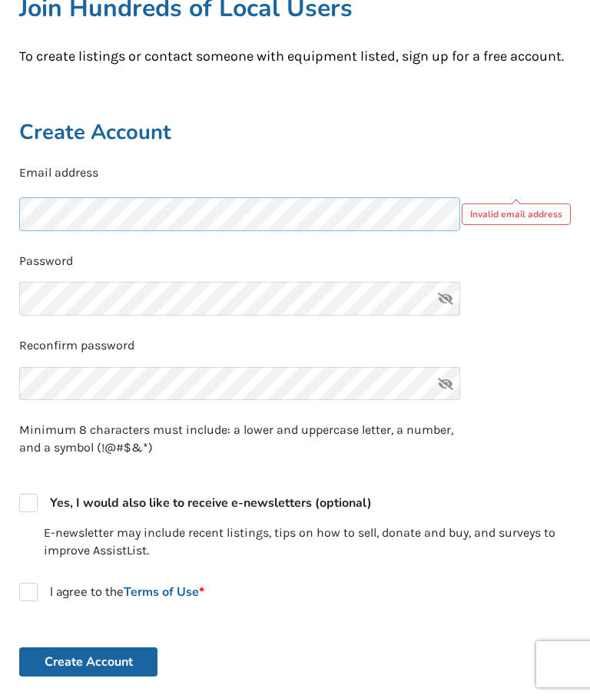
scroll to position [184, 0]
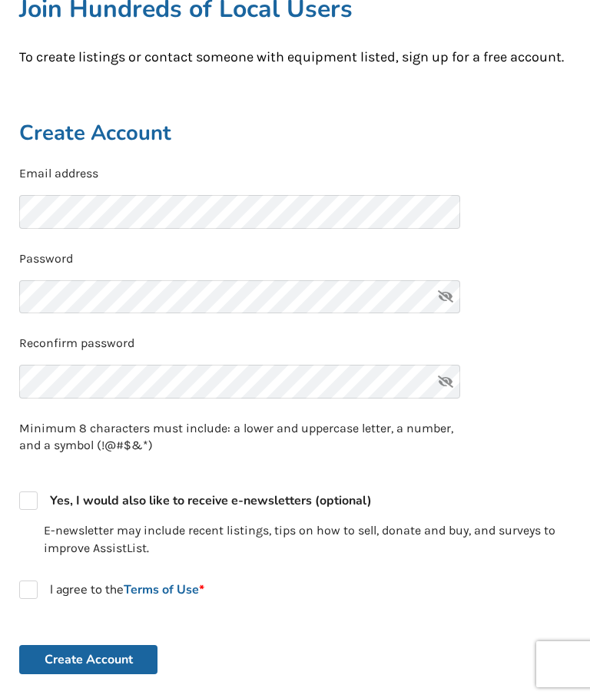
click at [449, 301] on icon at bounding box center [445, 297] width 31 height 34
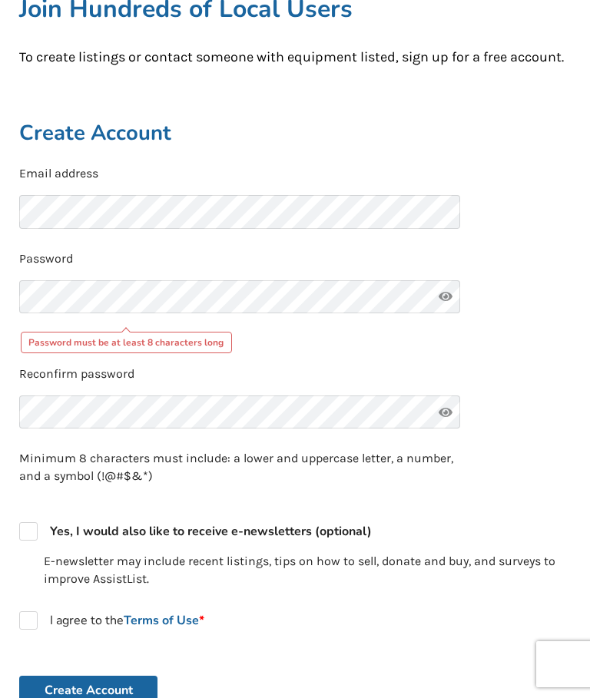
scroll to position [184, 0]
click at [457, 289] on icon at bounding box center [445, 296] width 31 height 34
click at [444, 287] on icon at bounding box center [445, 296] width 31 height 34
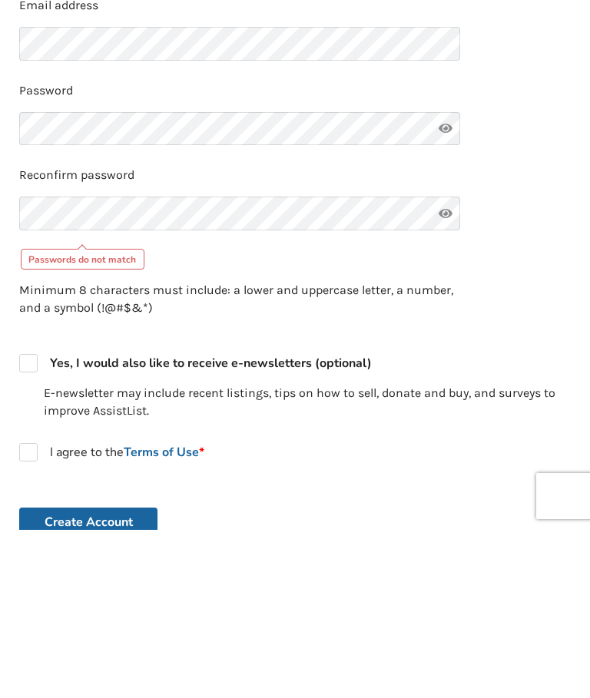
scroll to position [352, 0]
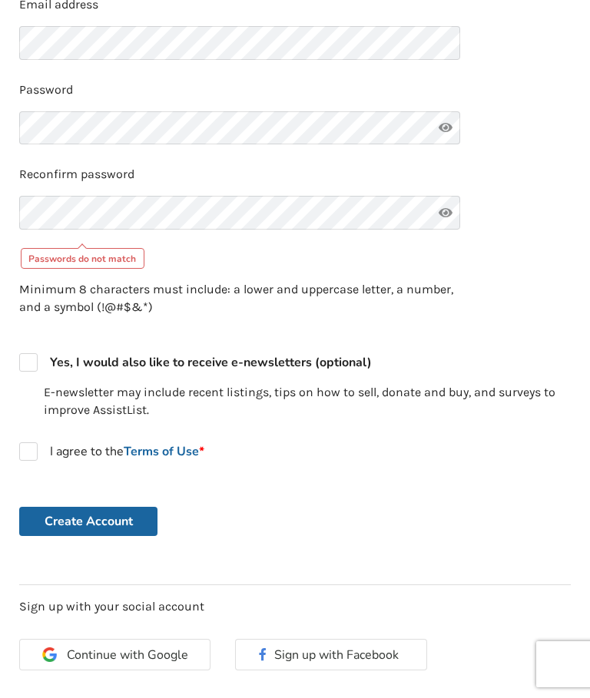
click at [150, 539] on div "Already a member? Log in . Create Account Email address Password Reconfirm pass…" at bounding box center [295, 298] width 576 height 773
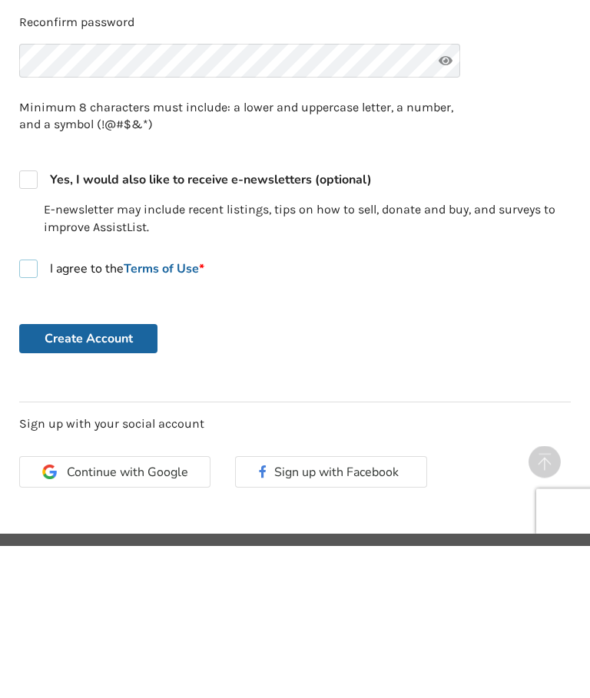
click at [187, 413] on link "Terms of Use *" at bounding box center [164, 421] width 81 height 17
checkbox input "true"
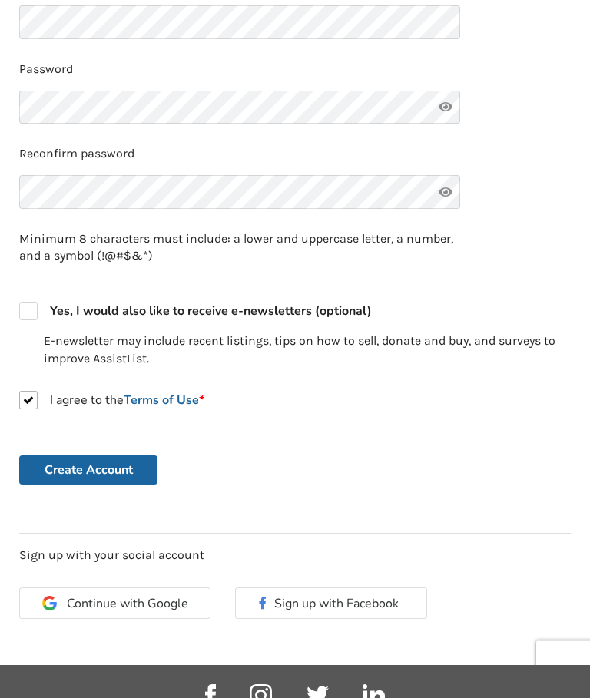
scroll to position [369, 0]
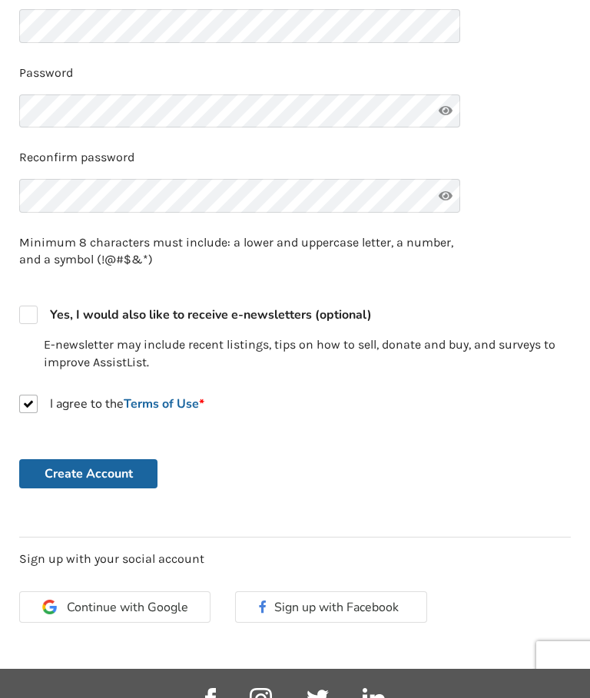
click at [117, 468] on button "Create Account" at bounding box center [88, 473] width 138 height 29
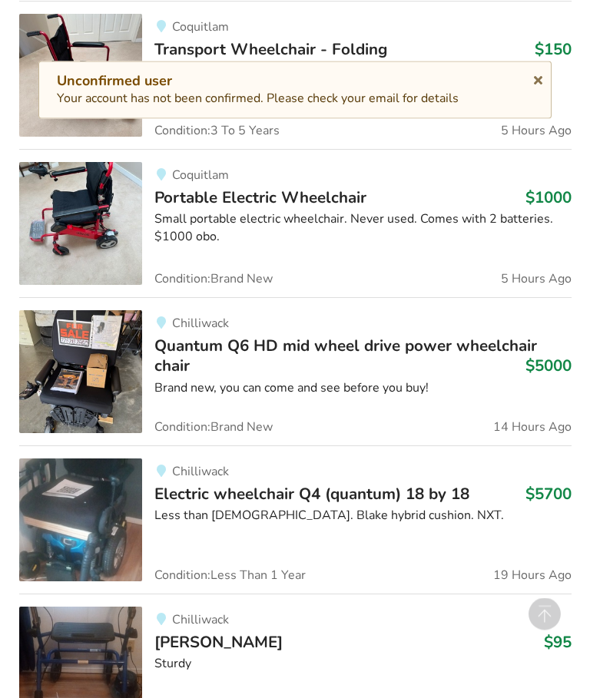
scroll to position [1810, 0]
click at [90, 369] on img at bounding box center [80, 371] width 123 height 123
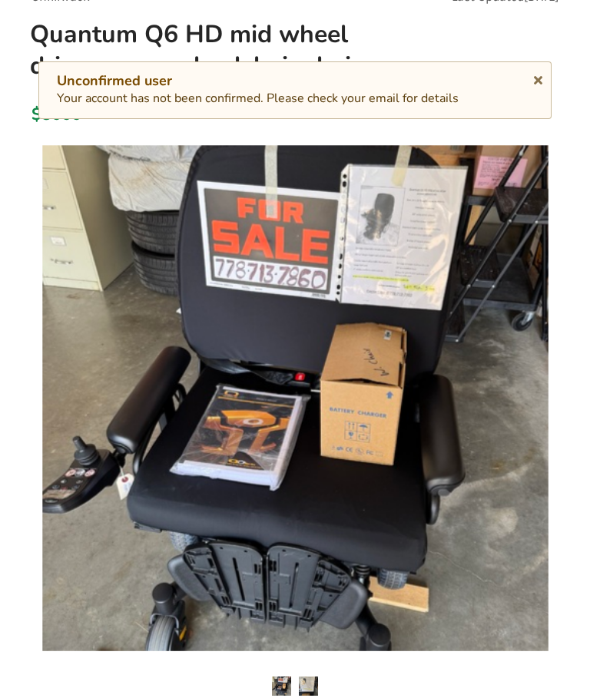
scroll to position [187, 0]
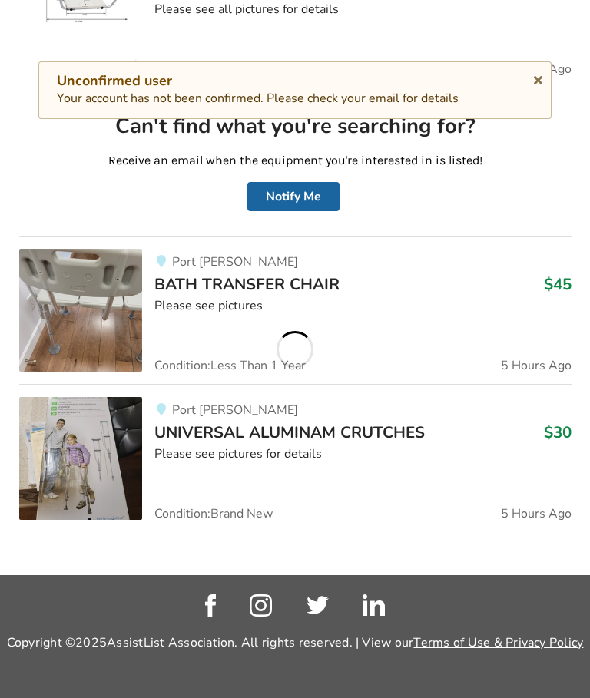
scroll to position [828, 0]
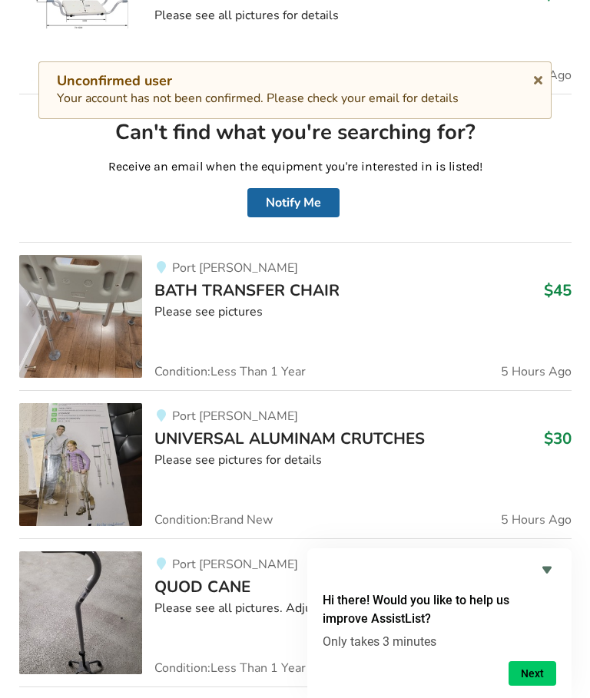
click at [535, 78] on icon at bounding box center [538, 77] width 15 height 12
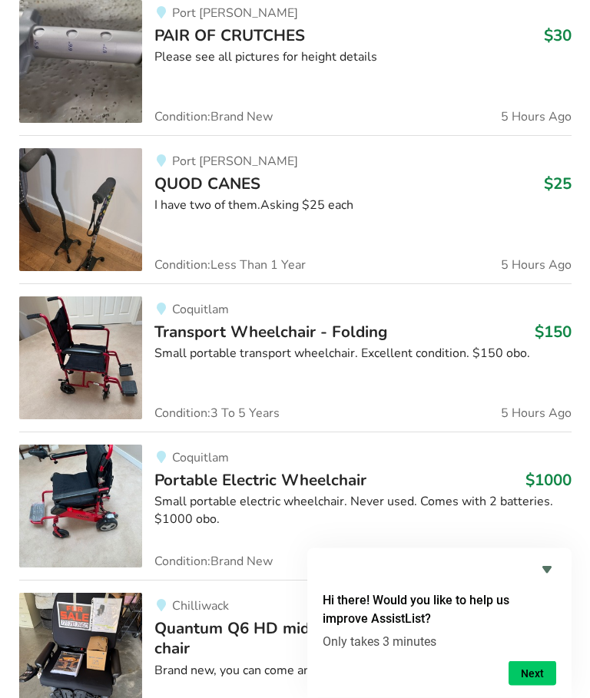
scroll to position [1527, 0]
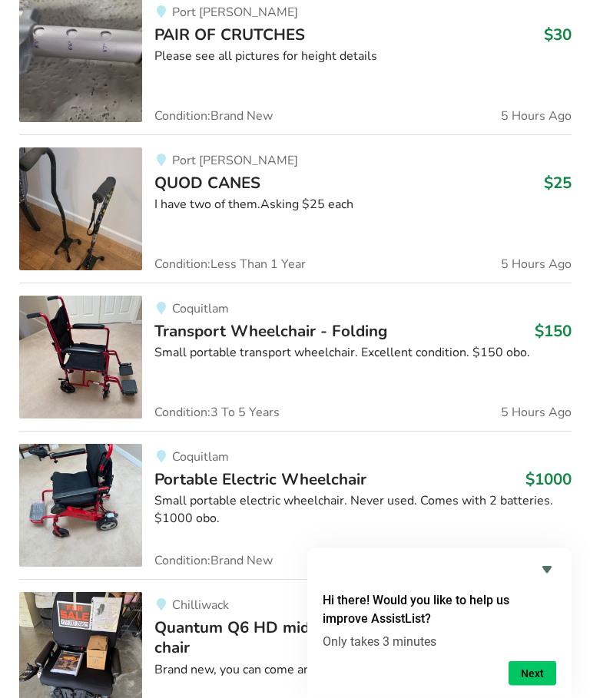
click at [530, 686] on button "Next" at bounding box center [532, 673] width 48 height 25
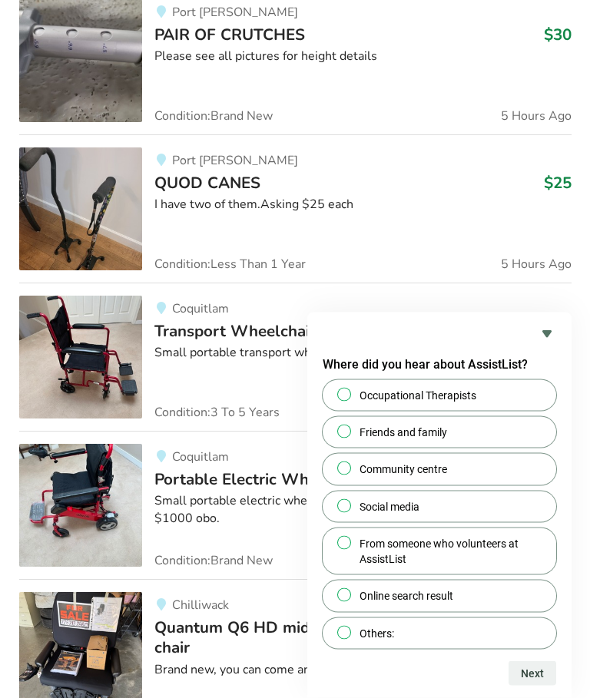
scroll to position [1528, 0]
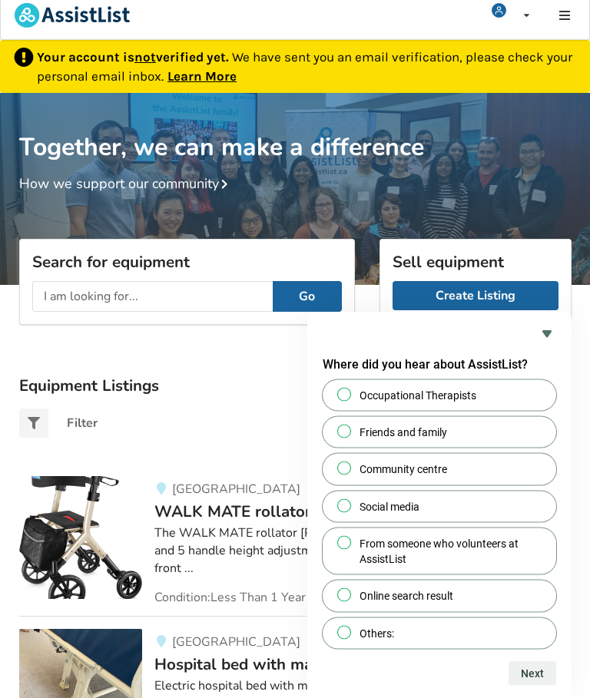
scroll to position [0, 0]
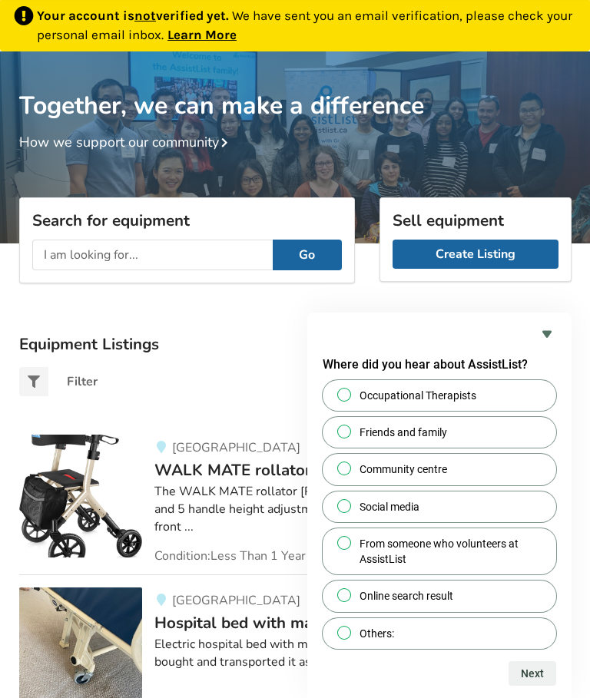
click at [481, 243] on link "Create Listing" at bounding box center [475, 254] width 166 height 29
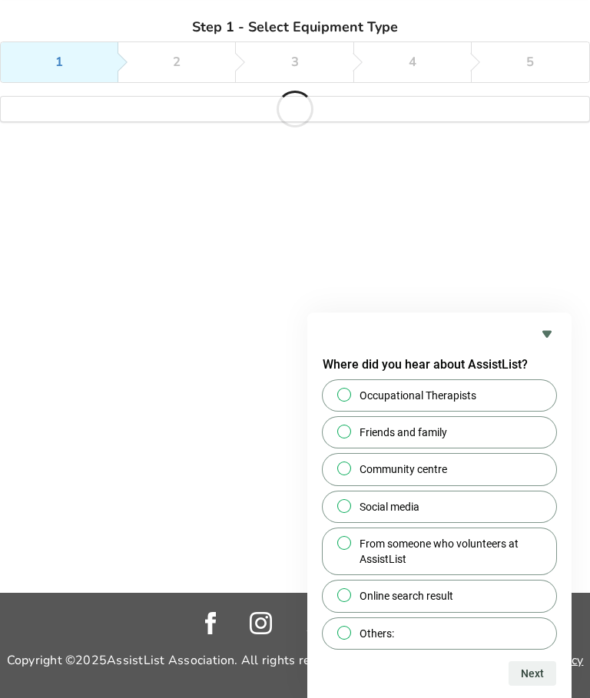
scroll to position [108, 0]
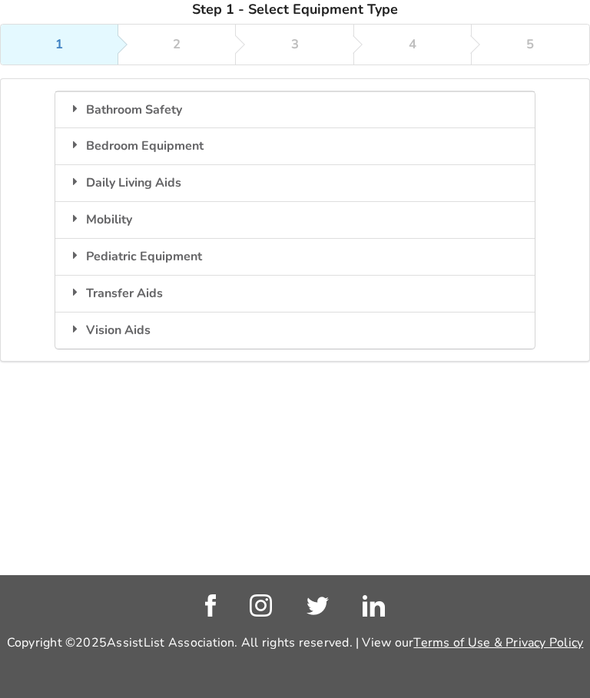
click at [209, 127] on div "Bedroom Equipment" at bounding box center [294, 145] width 479 height 37
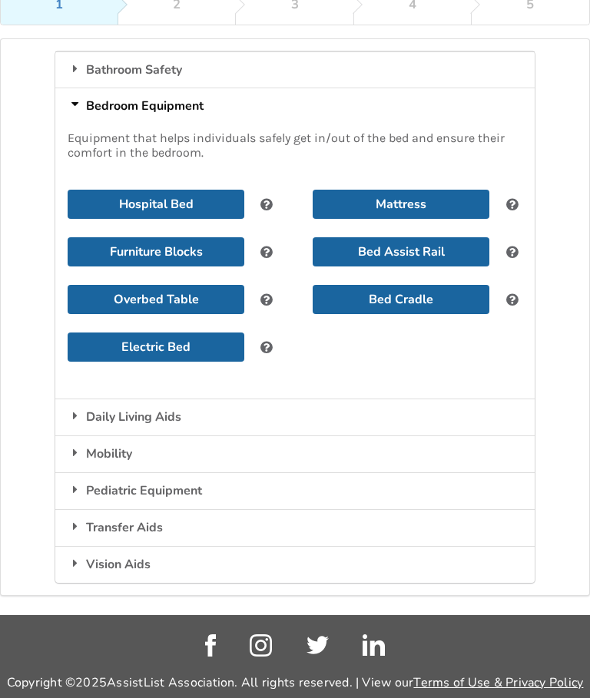
click at [196, 196] on button "Hospital Bed" at bounding box center [156, 204] width 177 height 29
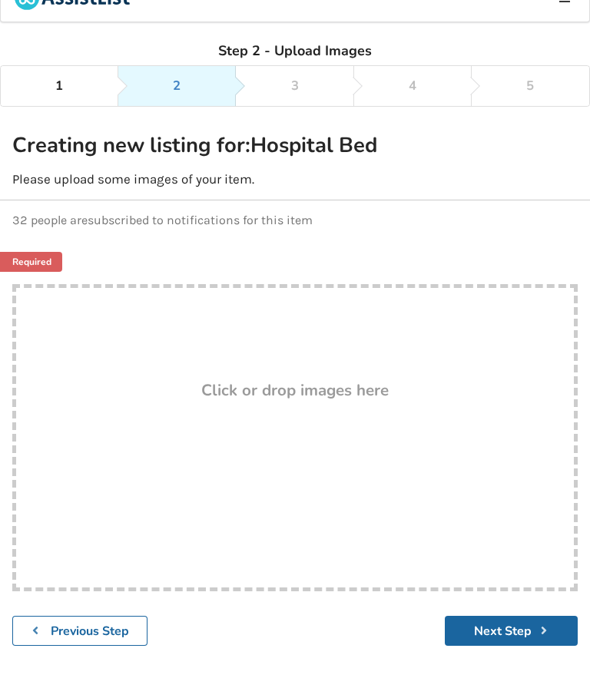
scroll to position [25, 0]
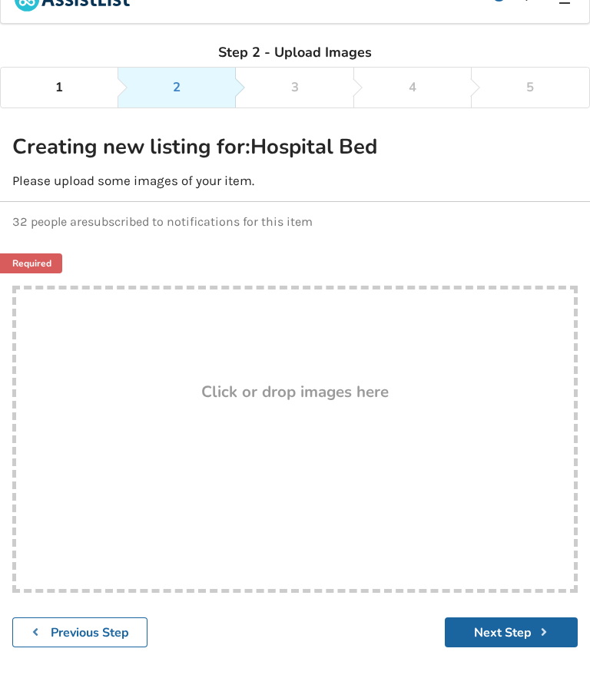
click at [501, 629] on button "Next Step" at bounding box center [511, 632] width 133 height 30
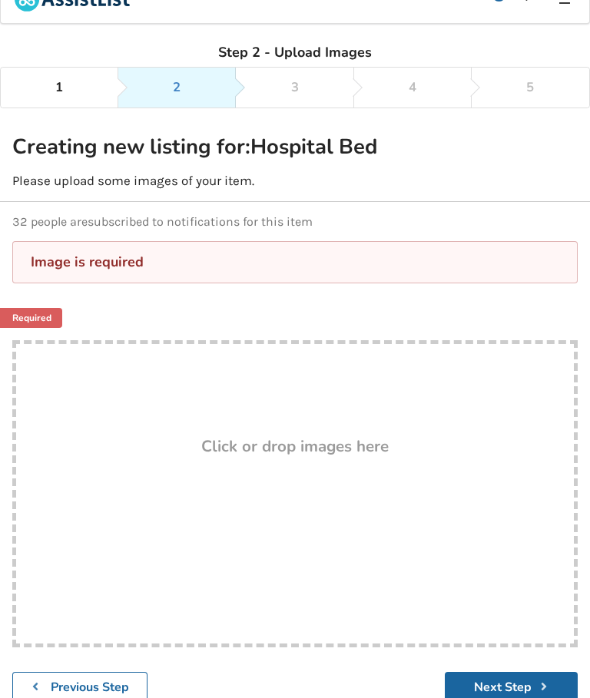
scroll to position [0, 0]
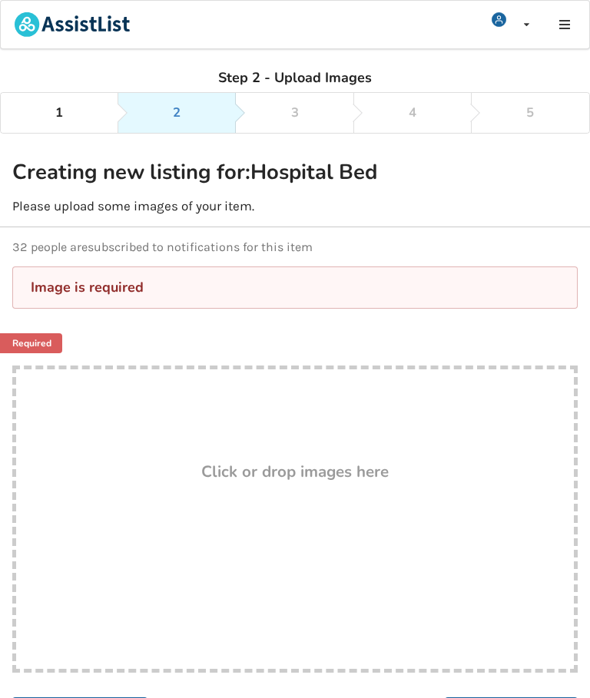
click at [354, 527] on div "Drop here! Click or drop images here" at bounding box center [294, 518] width 565 height 307
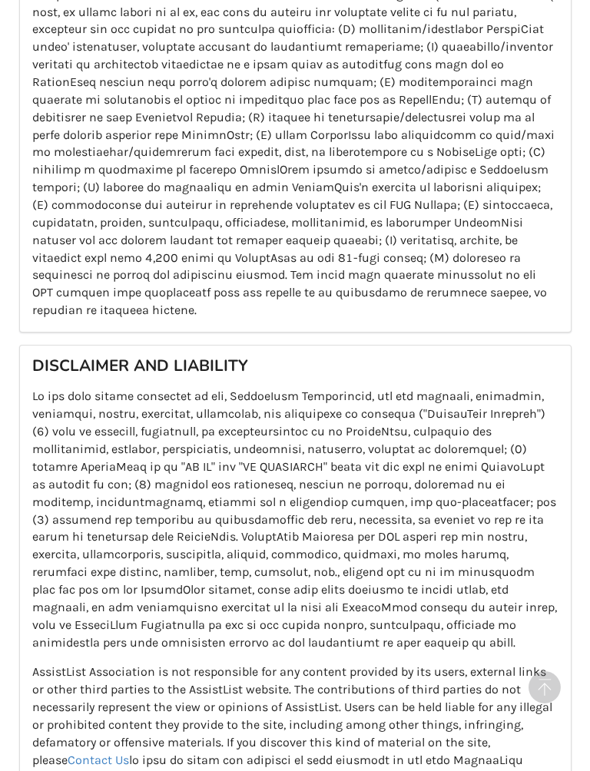
scroll to position [1461, 0]
